Goal: Information Seeking & Learning: Learn about a topic

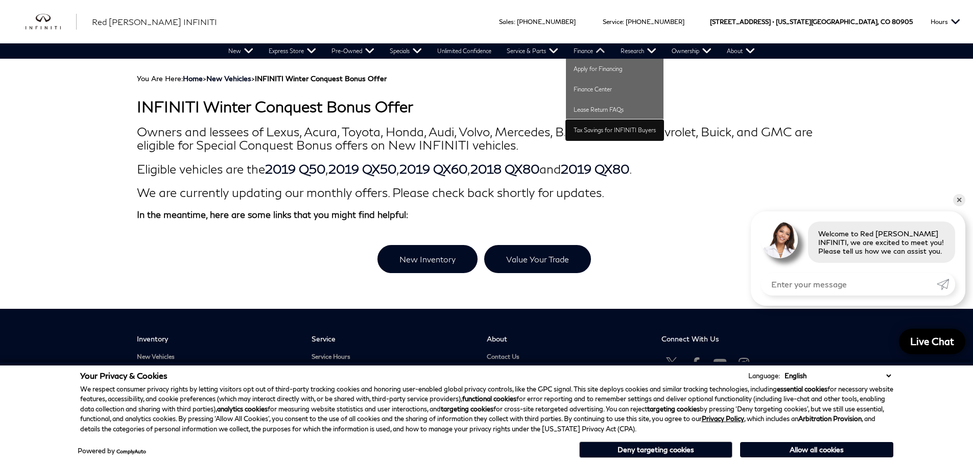
click at [595, 132] on link "Tax Savings for INFINITI Buyers" at bounding box center [615, 130] width 98 height 20
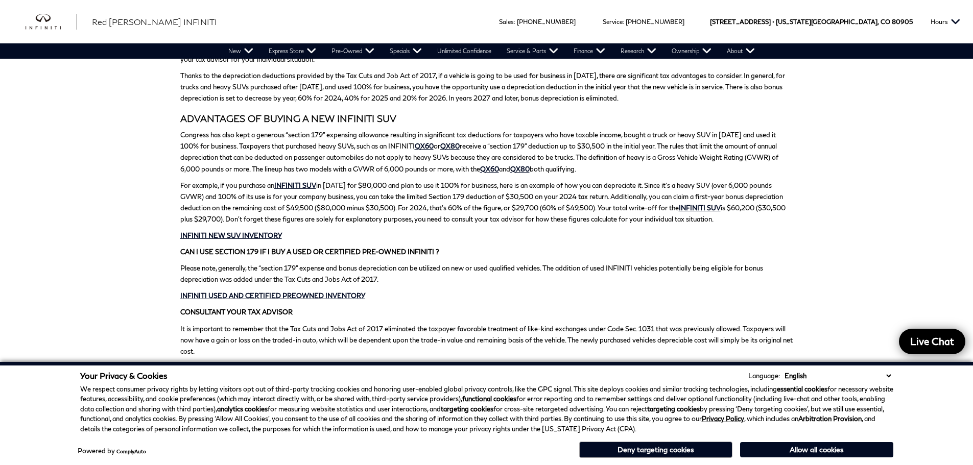
scroll to position [306, 0]
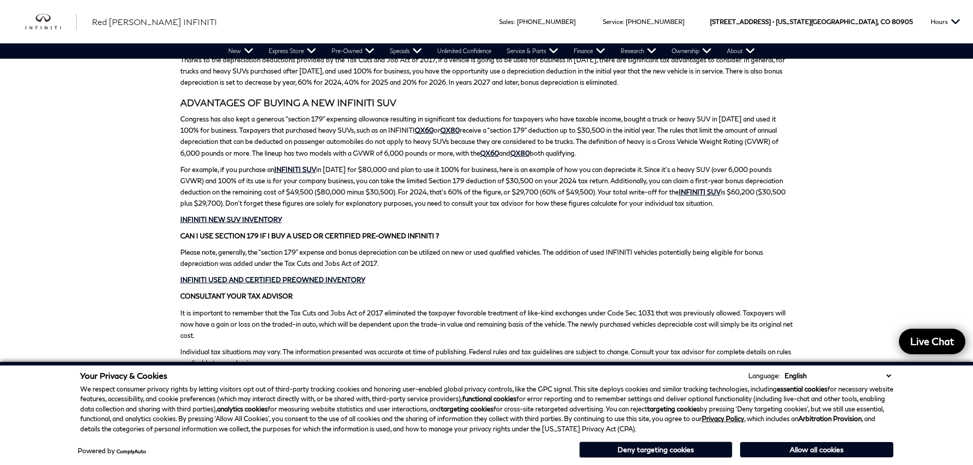
click at [184, 116] on p "Congress has also kept a generous “section 179” expensing allowance resulting i…" at bounding box center [486, 135] width 613 height 45
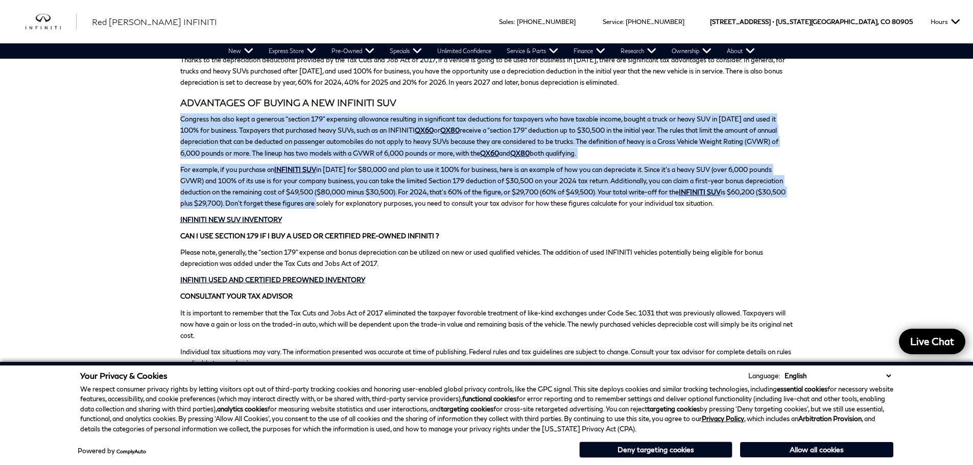
drag, startPoint x: 177, startPoint y: 114, endPoint x: 378, endPoint y: 205, distance: 220.8
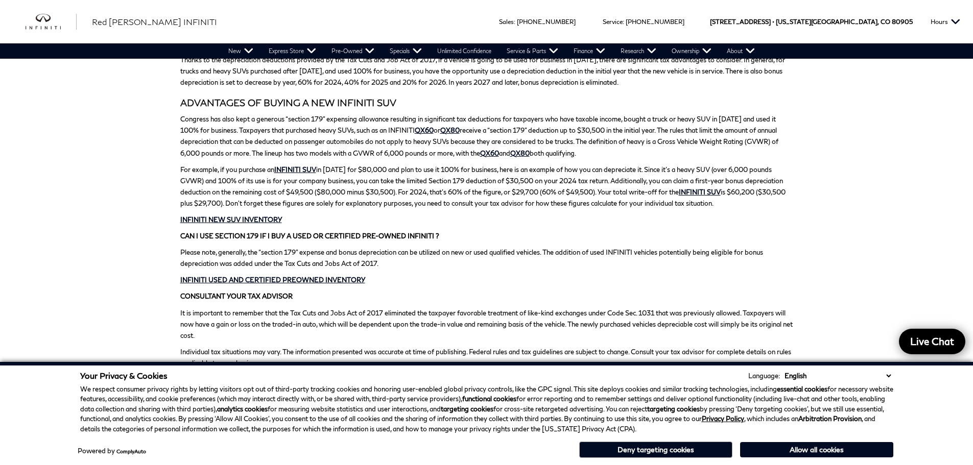
click at [479, 211] on div "TAX PLANNING IDEAS TO CONSIDER WHEN BUYING AN INFINITI VEHICLE FOR YOUR BUSINES…" at bounding box center [486, 90] width 613 height 590
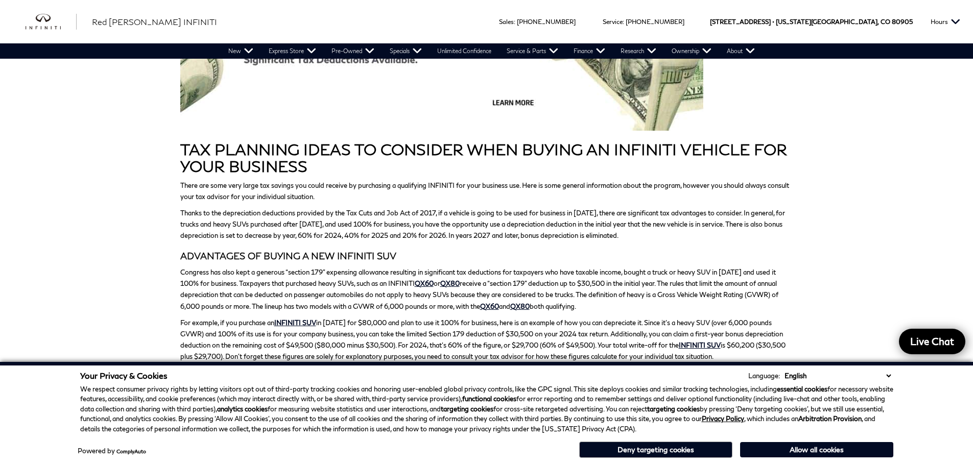
scroll to position [0, 0]
